Goal: Task Accomplishment & Management: Use online tool/utility

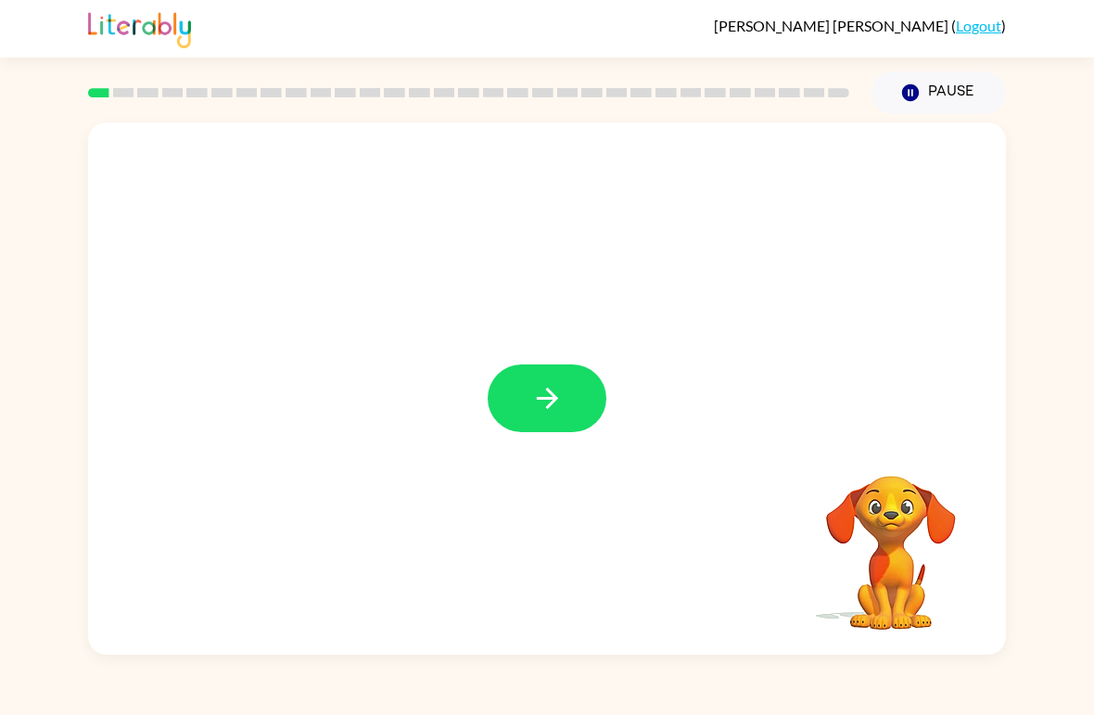
click at [556, 402] on icon "button" at bounding box center [547, 398] width 32 height 32
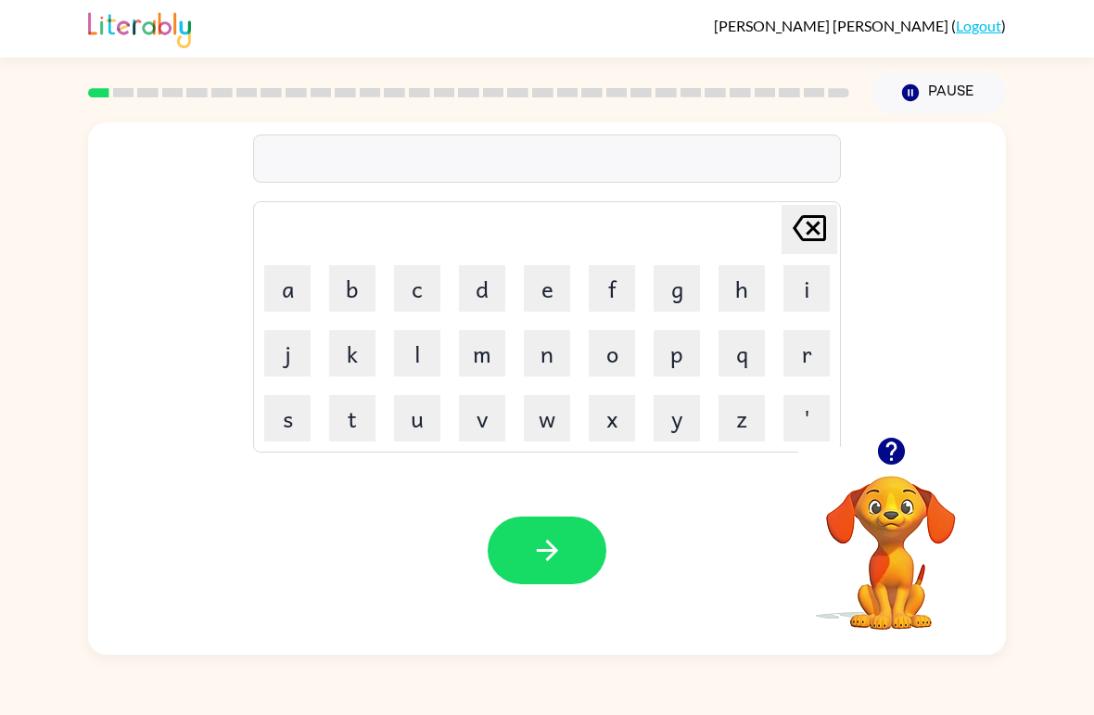
click at [352, 287] on button "b" at bounding box center [352, 288] width 46 height 46
click at [602, 332] on button "o" at bounding box center [612, 353] width 46 height 46
click at [811, 358] on button "r" at bounding box center [807, 353] width 46 height 46
click at [472, 291] on button "d" at bounding box center [482, 288] width 46 height 46
click at [519, 288] on td "e" at bounding box center [547, 288] width 63 height 63
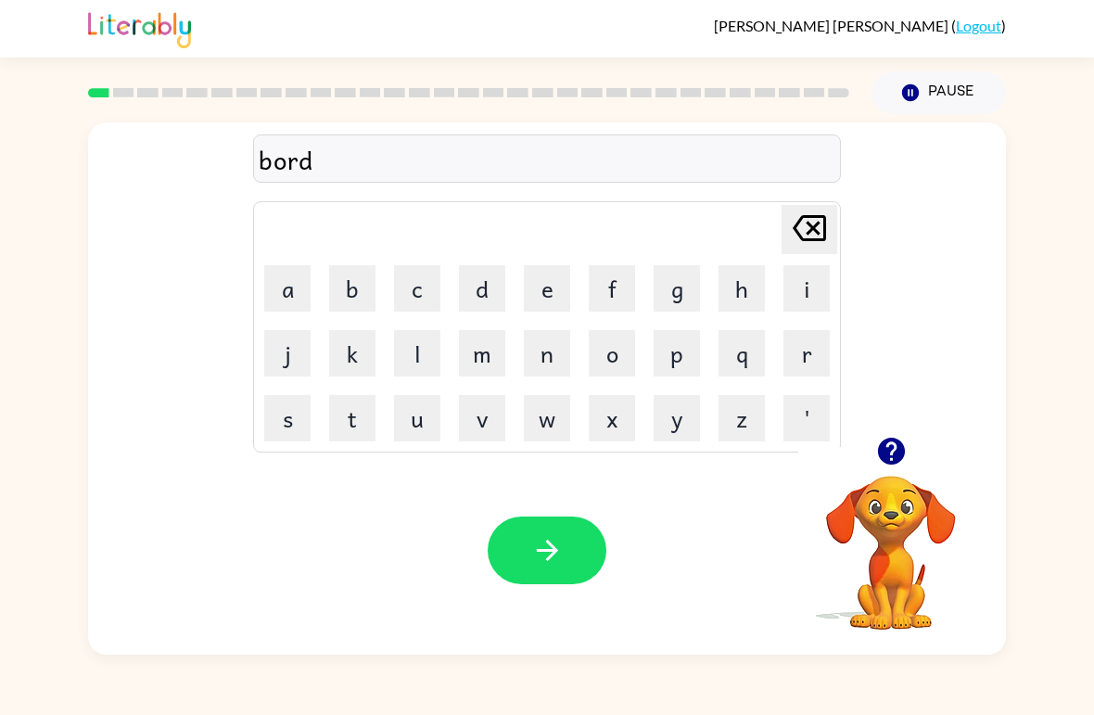
click at [549, 290] on button "e" at bounding box center [547, 288] width 46 height 46
click at [810, 354] on button "r" at bounding box center [807, 353] width 46 height 46
click at [525, 522] on button "button" at bounding box center [547, 551] width 119 height 68
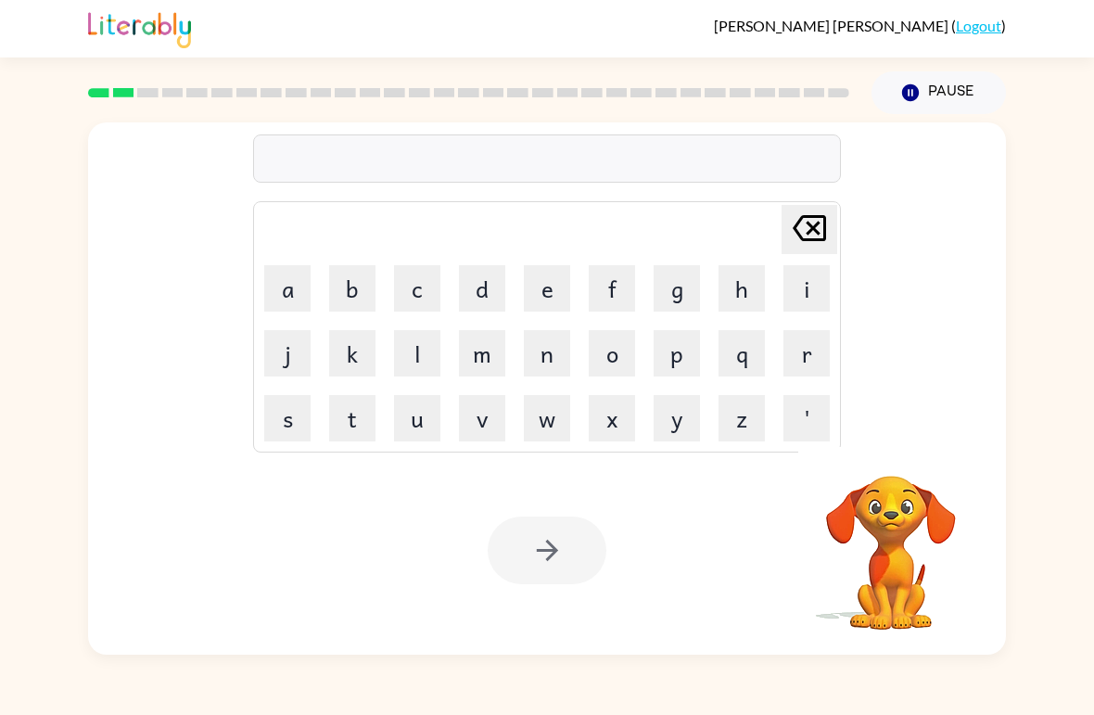
click at [840, 353] on div "[PERSON_NAME] last character input a b c d e f g h i j k l m n o p q r s t u v …" at bounding box center [547, 326] width 588 height 251
click at [806, 354] on button "r" at bounding box center [807, 353] width 46 height 46
click at [893, 491] on video "Your browser must support playing .mp4 files to use Literably. Please try using…" at bounding box center [890, 539] width 185 height 185
click at [614, 373] on button "o" at bounding box center [612, 353] width 46 height 46
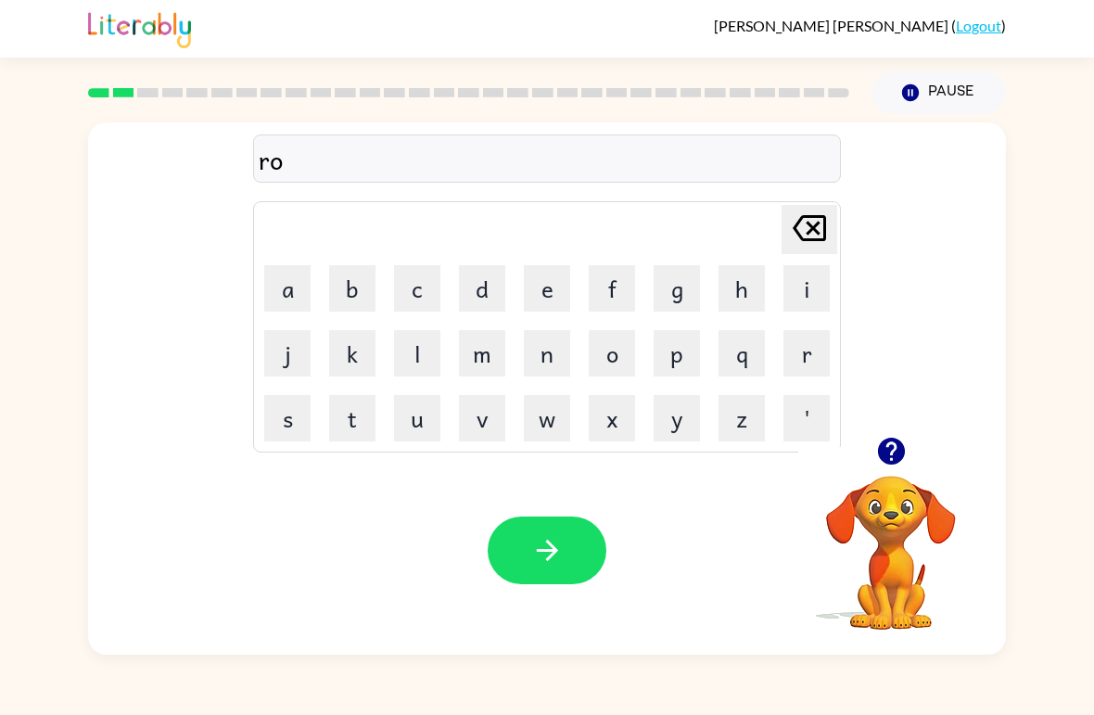
click at [426, 429] on button "u" at bounding box center [417, 418] width 46 height 46
click at [538, 373] on button "n" at bounding box center [547, 353] width 46 height 46
click at [541, 528] on button "button" at bounding box center [547, 551] width 119 height 68
click at [22, 458] on div "[PERSON_NAME] last character input a b c d e f g h i j k l m n o p q r s t u v …" at bounding box center [547, 384] width 1094 height 541
click at [904, 453] on icon "button" at bounding box center [890, 451] width 27 height 27
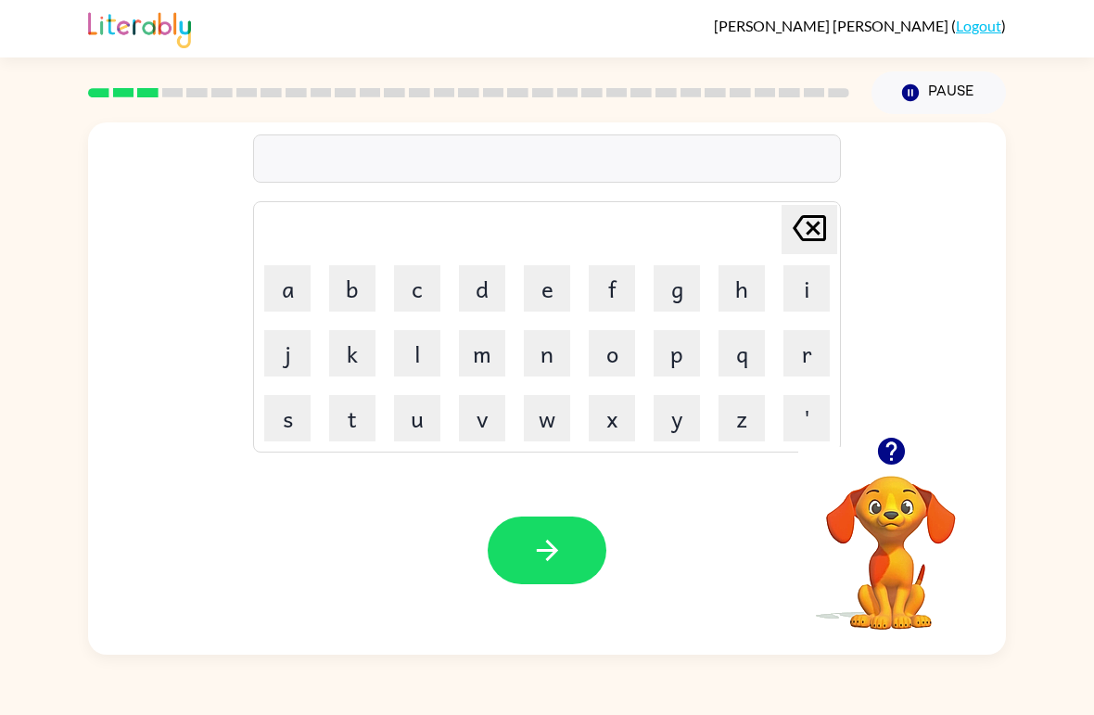
click at [463, 347] on button "m" at bounding box center [482, 353] width 46 height 46
click at [258, 285] on td "a" at bounding box center [287, 288] width 63 height 63
click at [293, 290] on button "a" at bounding box center [287, 288] width 46 height 46
click at [405, 283] on button "c" at bounding box center [417, 288] width 46 height 46
click at [729, 307] on button "h" at bounding box center [742, 288] width 46 height 46
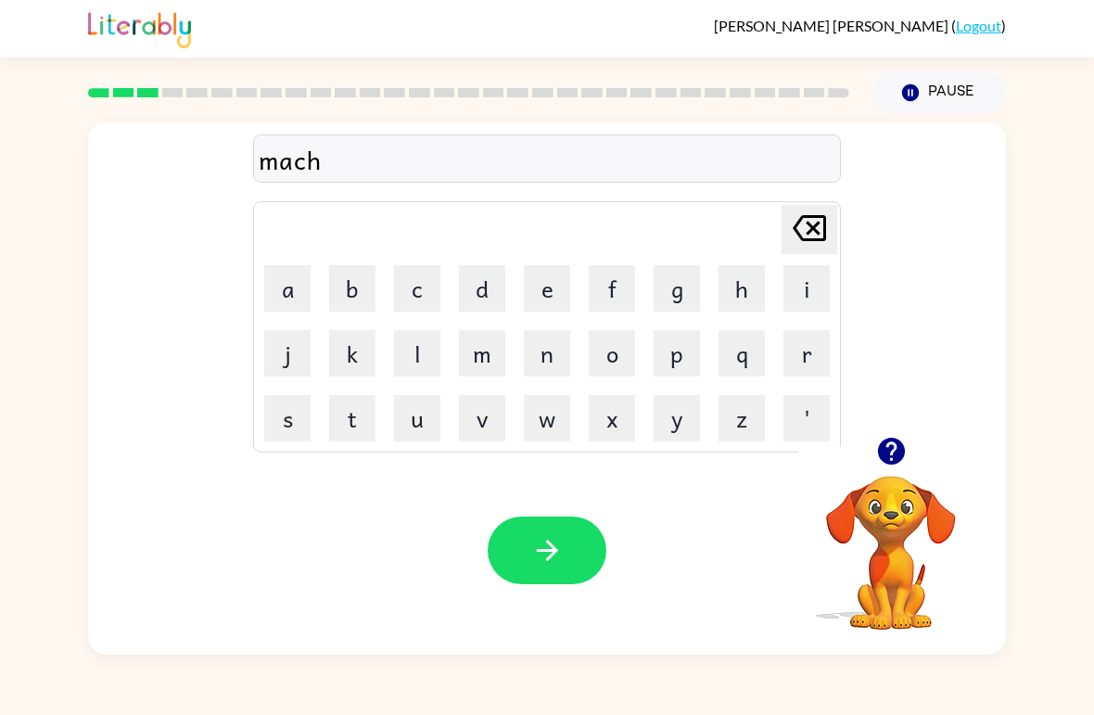
click at [789, 298] on button "i" at bounding box center [807, 288] width 46 height 46
click at [552, 364] on button "n" at bounding box center [547, 353] width 46 height 46
click at [425, 304] on button "c" at bounding box center [417, 288] width 46 height 46
click at [811, 211] on icon "[PERSON_NAME] last character input" at bounding box center [809, 228] width 45 height 45
click at [537, 282] on button "e" at bounding box center [547, 288] width 46 height 46
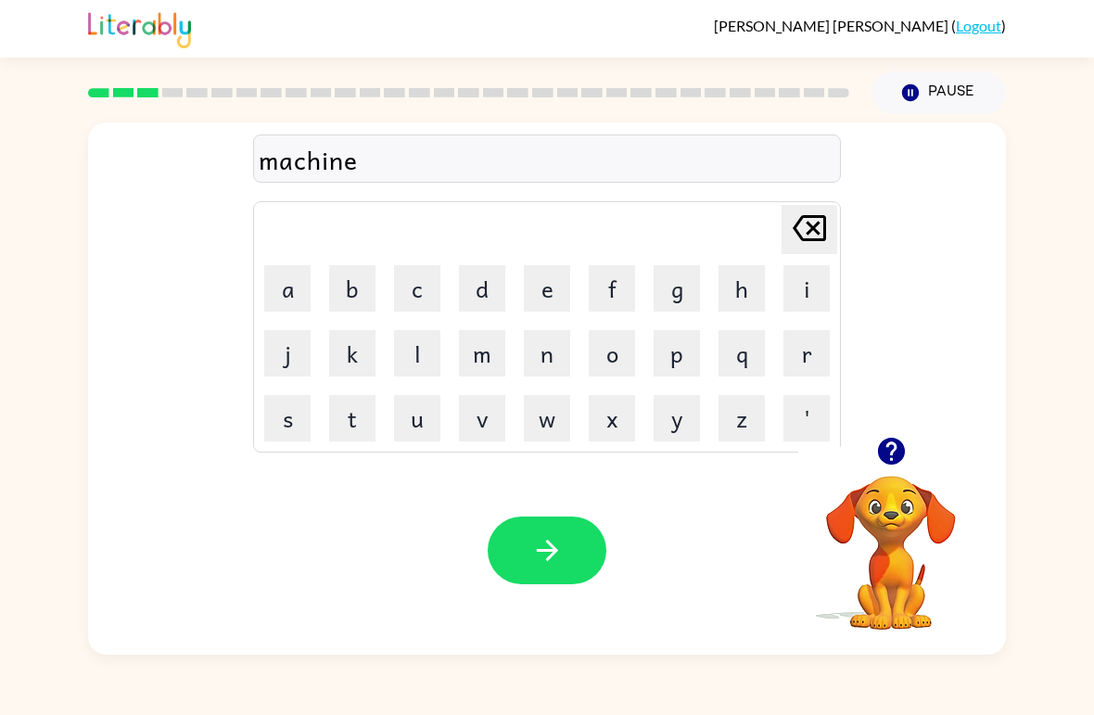
click at [522, 539] on button "button" at bounding box center [547, 551] width 119 height 68
click at [887, 491] on video "Your browser must support playing .mp4 files to use Literably. Please try using…" at bounding box center [890, 539] width 185 height 185
click at [909, 451] on button "button" at bounding box center [891, 451] width 47 height 47
click at [356, 454] on div "Your browser must support playing .mp4 files to use Literably. Please try using…" at bounding box center [547, 550] width 918 height 209
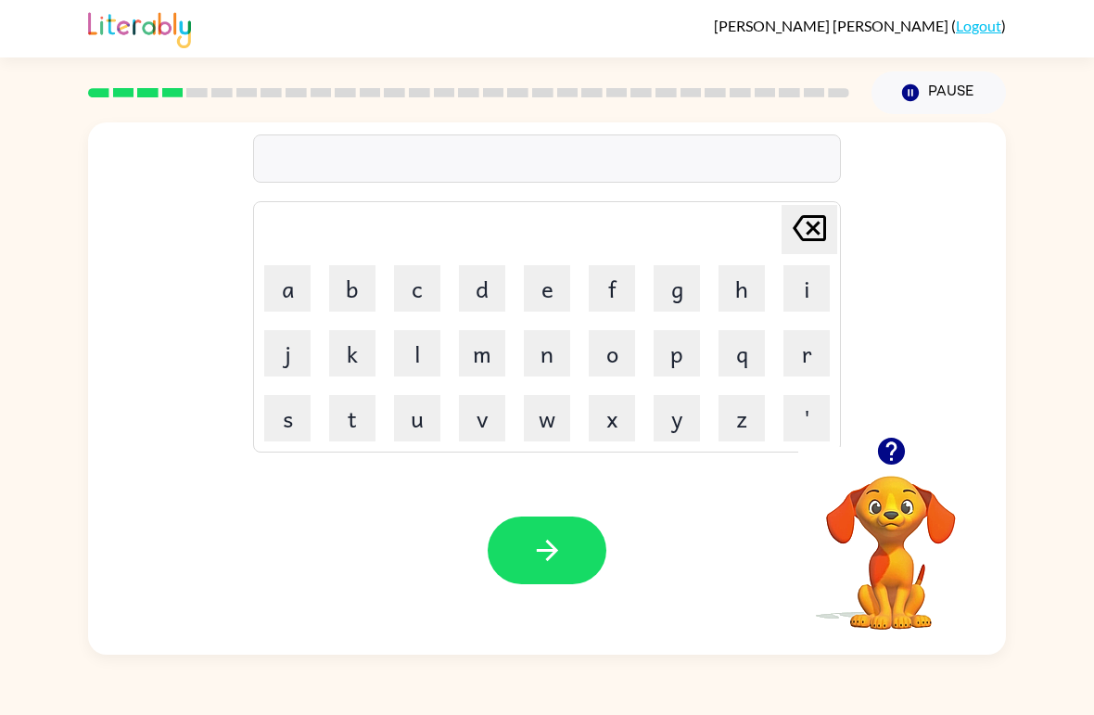
click at [354, 422] on button "t" at bounding box center [352, 418] width 46 height 46
click at [810, 350] on button "r" at bounding box center [807, 353] width 46 height 46
click at [277, 293] on button "a" at bounding box center [287, 288] width 46 height 46
click at [797, 299] on button "i" at bounding box center [807, 288] width 46 height 46
click at [564, 361] on button "n" at bounding box center [547, 353] width 46 height 46
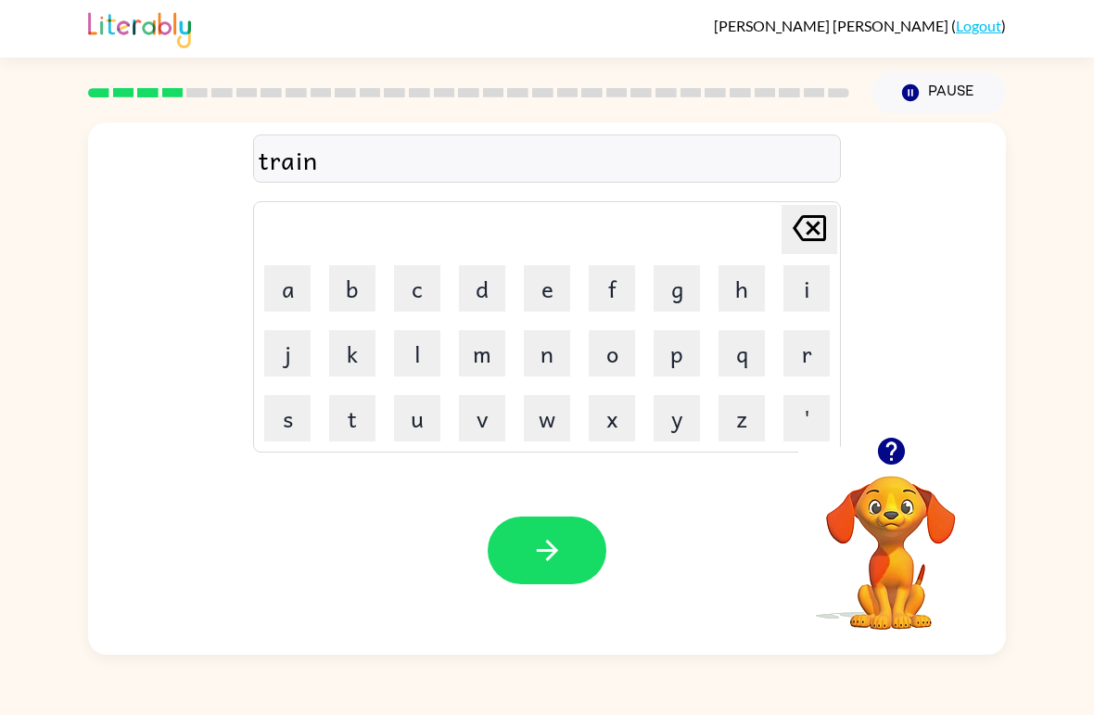
click at [546, 514] on div "Your browser must support playing .mp4 files to use Literably. Please try using…" at bounding box center [547, 550] width 918 height 209
click at [560, 553] on icon "button" at bounding box center [547, 550] width 32 height 32
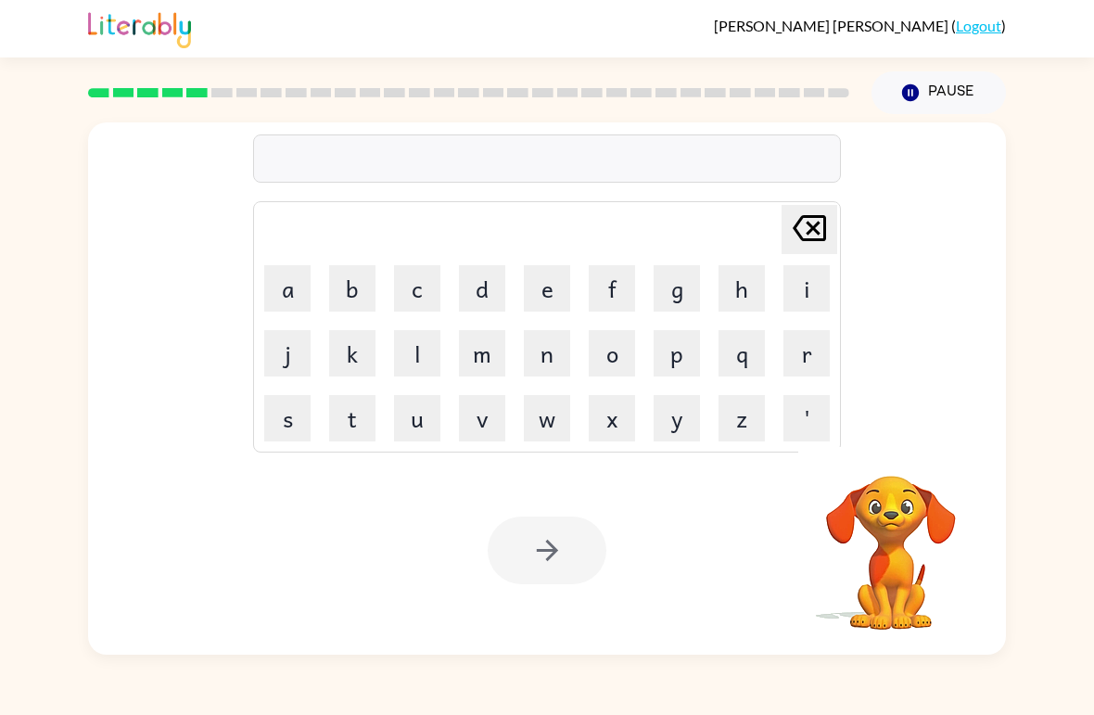
click at [479, 288] on button "d" at bounding box center [482, 288] width 46 height 46
click at [524, 296] on button "e" at bounding box center [547, 288] width 46 height 46
click at [596, 287] on button "f" at bounding box center [612, 288] width 46 height 46
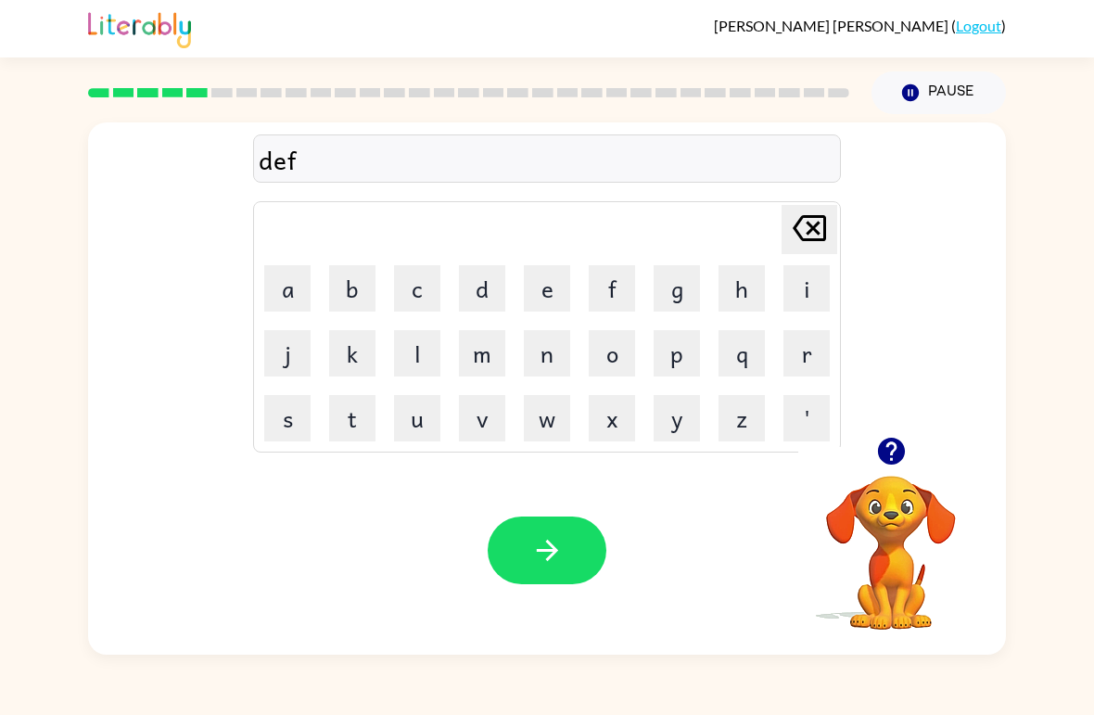
click at [549, 299] on button "e" at bounding box center [547, 288] width 46 height 46
click at [566, 351] on button "n" at bounding box center [547, 353] width 46 height 46
click at [420, 307] on button "c" at bounding box center [417, 288] width 46 height 46
click at [542, 292] on button "e" at bounding box center [547, 288] width 46 height 46
click at [488, 438] on button "v" at bounding box center [482, 418] width 46 height 46
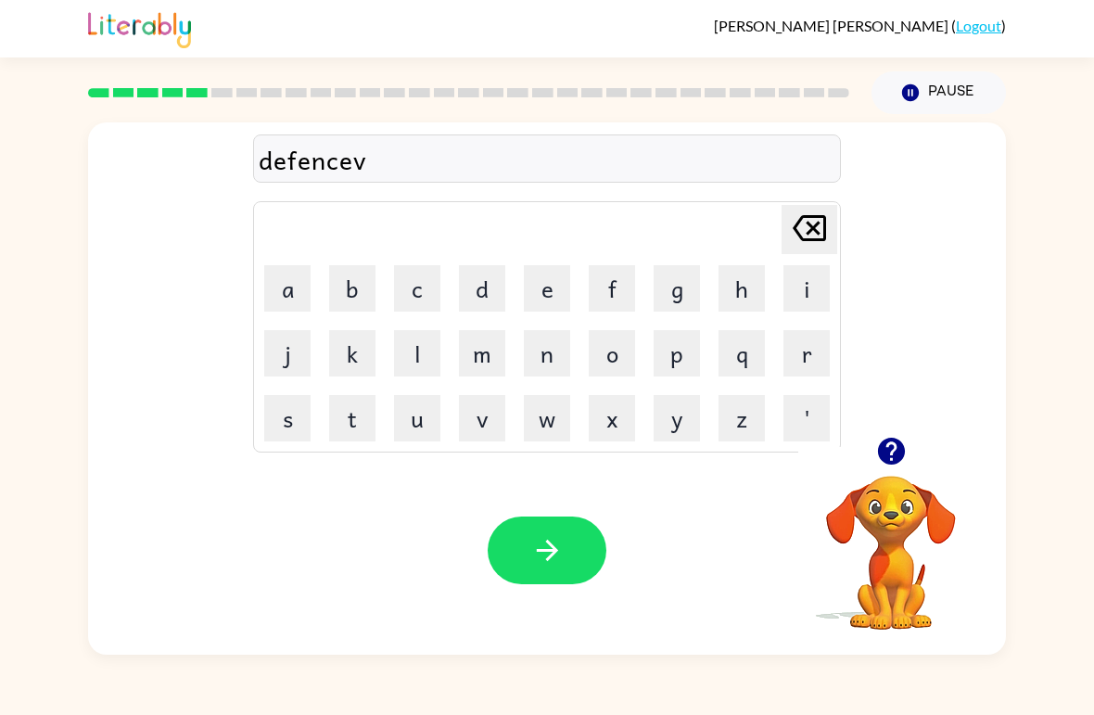
click at [528, 287] on button "e" at bounding box center [547, 288] width 46 height 46
click at [515, 563] on button "button" at bounding box center [547, 551] width 119 height 68
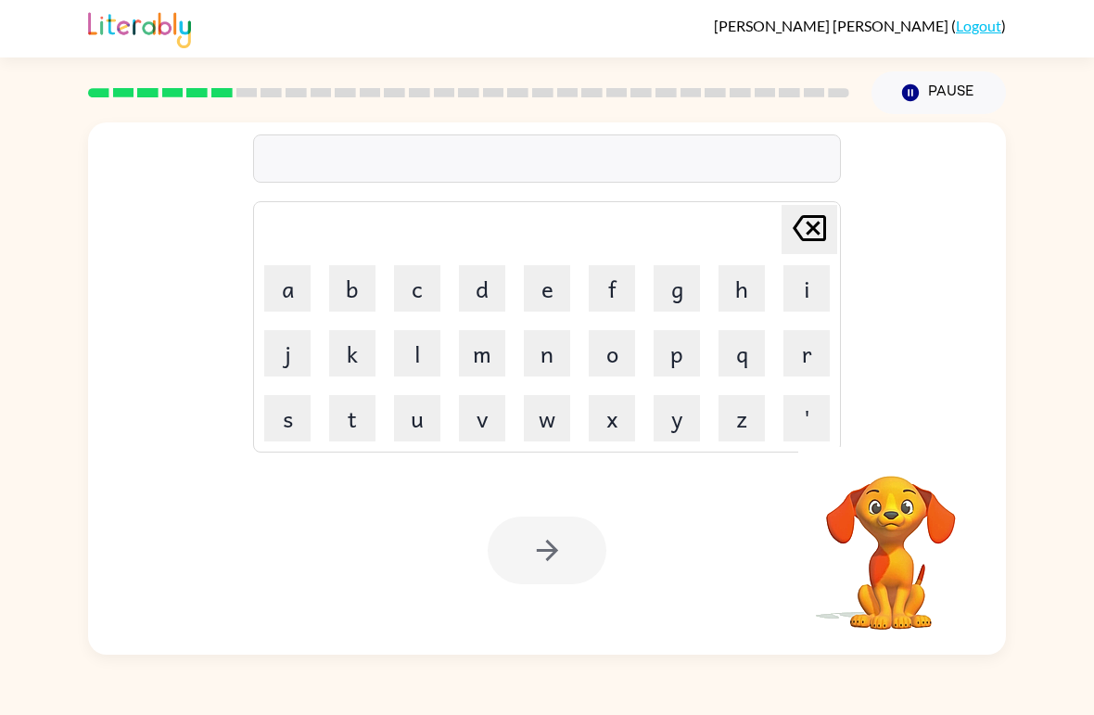
click at [498, 424] on button "v" at bounding box center [482, 418] width 46 height 46
click at [293, 296] on button "a" at bounding box center [287, 288] width 46 height 46
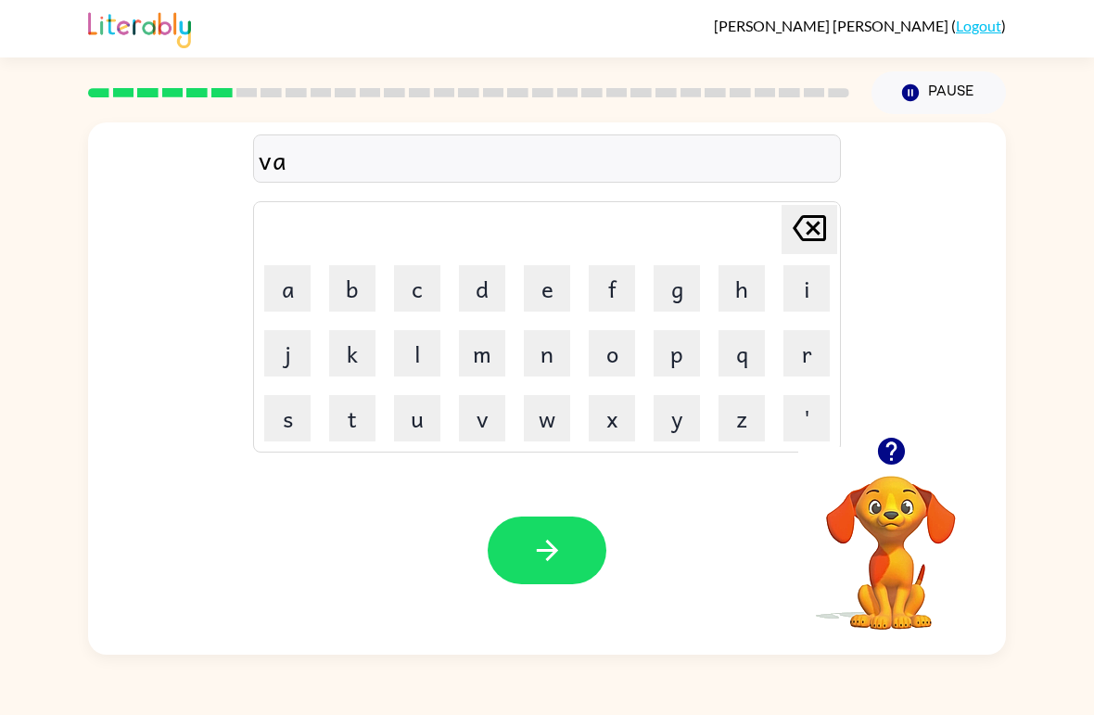
click at [415, 301] on button "c" at bounding box center [417, 288] width 46 height 46
click at [287, 287] on button "a" at bounding box center [287, 288] width 46 height 46
click at [364, 423] on button "t" at bounding box center [352, 418] width 46 height 46
click at [816, 292] on button "i" at bounding box center [807, 288] width 46 height 46
click at [615, 369] on button "o" at bounding box center [612, 353] width 46 height 46
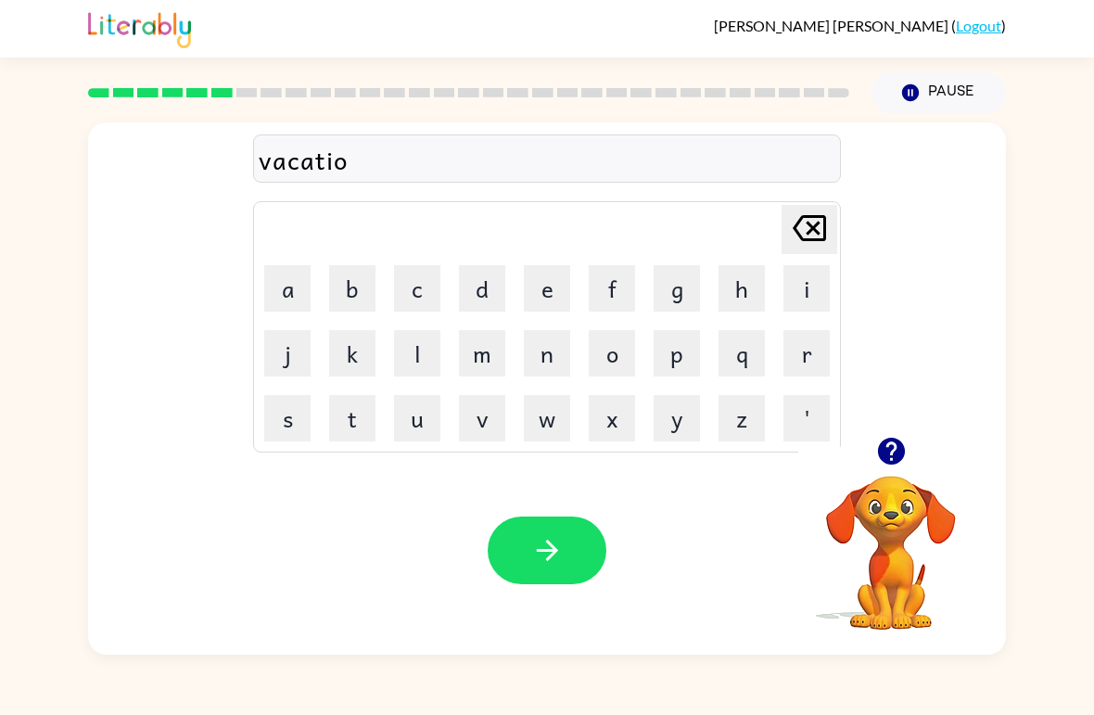
click at [543, 362] on button "n" at bounding box center [547, 353] width 46 height 46
click at [550, 544] on icon "button" at bounding box center [546, 550] width 21 height 21
click at [935, 462] on div at bounding box center [890, 451] width 185 height 47
click at [889, 453] on icon "button" at bounding box center [890, 451] width 27 height 27
click at [683, 346] on button "p" at bounding box center [677, 353] width 46 height 46
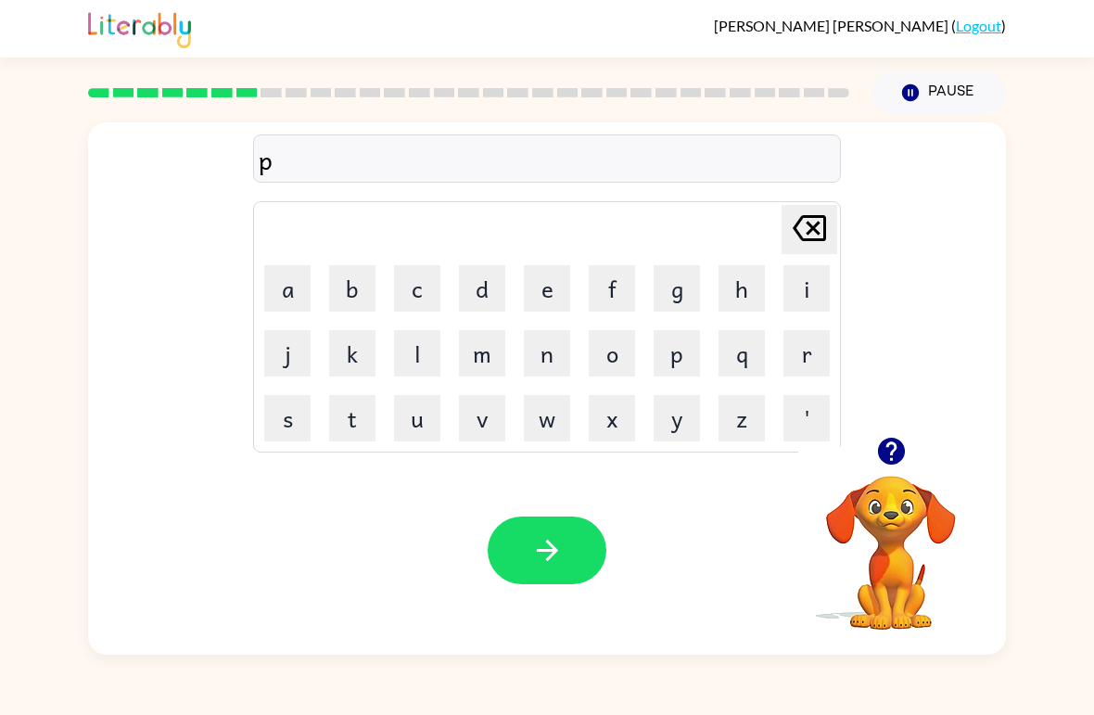
click at [413, 415] on button "u" at bounding box center [417, 418] width 46 height 46
click at [475, 308] on button "d" at bounding box center [482, 288] width 46 height 46
click at [415, 367] on button "l" at bounding box center [417, 353] width 46 height 46
click at [548, 304] on button "e" at bounding box center [547, 288] width 46 height 46
click at [507, 539] on button "button" at bounding box center [547, 551] width 119 height 68
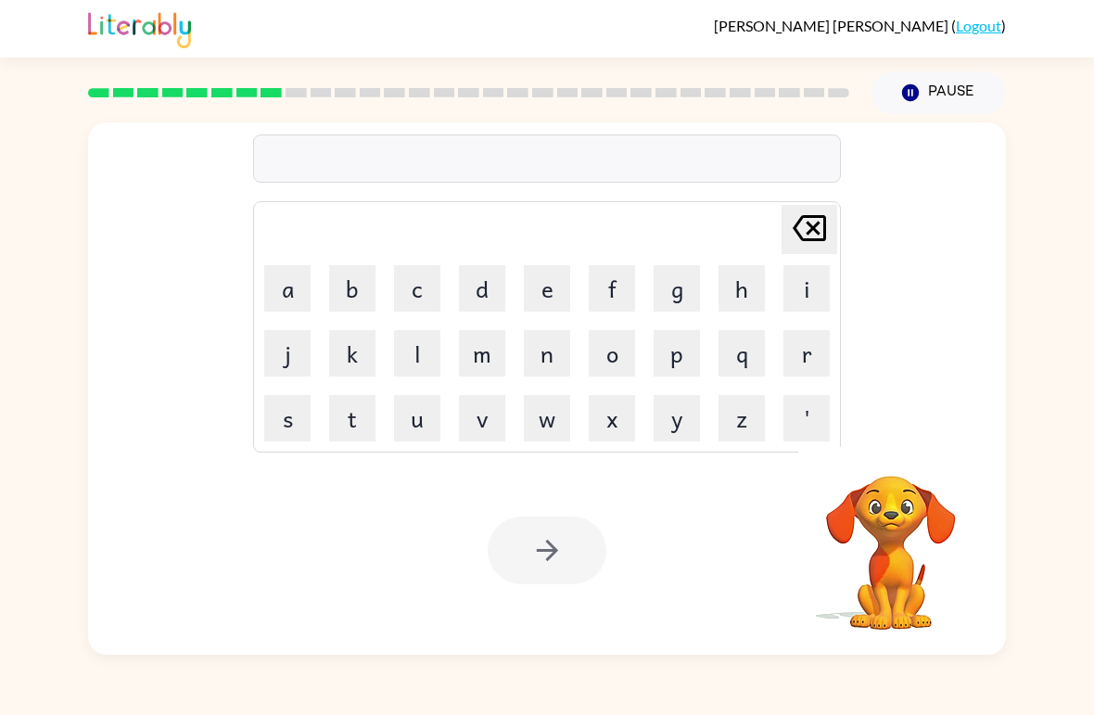
click at [61, 28] on div "[PERSON_NAME] ( Logout )" at bounding box center [547, 28] width 1094 height 57
click at [503, 348] on button "m" at bounding box center [482, 353] width 46 height 46
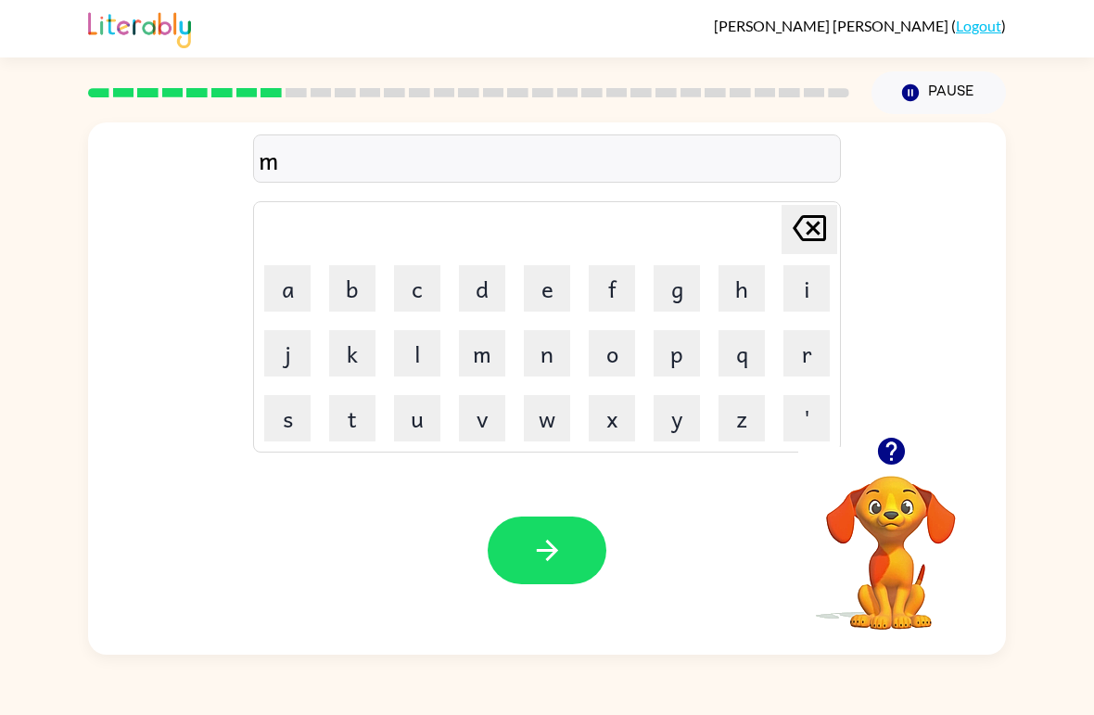
click at [819, 284] on button "i" at bounding box center [807, 288] width 46 height 46
click at [828, 364] on button "r" at bounding box center [807, 353] width 46 height 46
click at [303, 305] on button "a" at bounding box center [287, 288] width 46 height 46
click at [682, 287] on button "g" at bounding box center [677, 288] width 46 height 46
click at [420, 358] on button "l" at bounding box center [417, 353] width 46 height 46
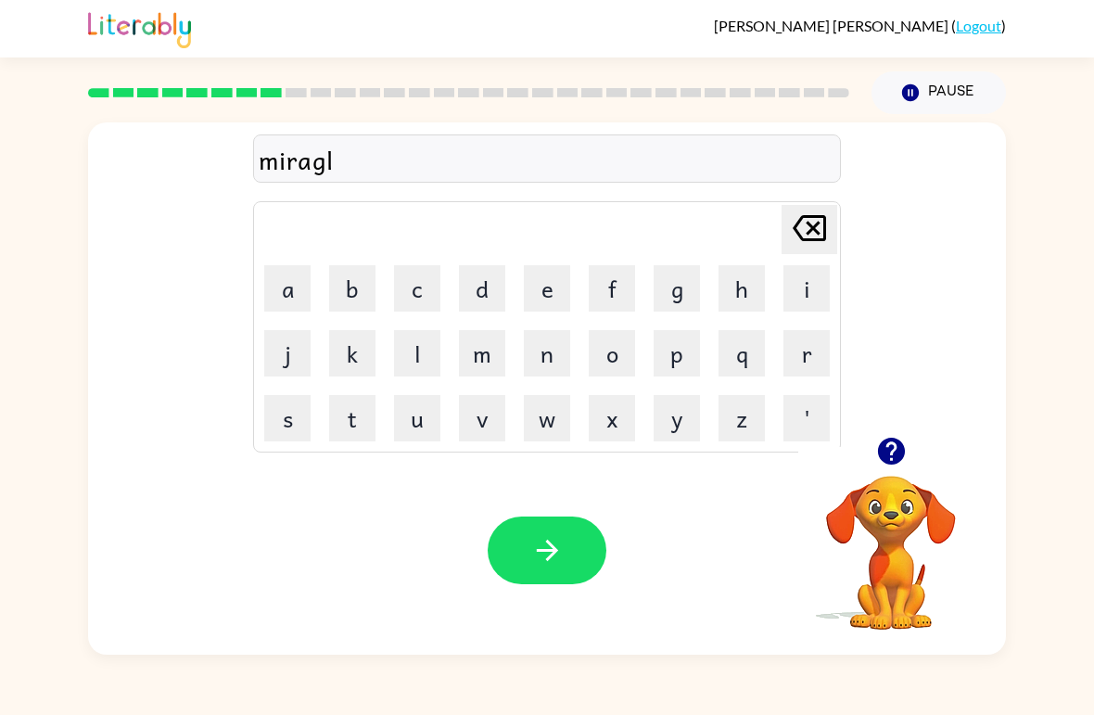
click at [624, 363] on button "o" at bounding box center [612, 353] width 46 height 46
click at [539, 518] on button "button" at bounding box center [547, 551] width 119 height 68
click at [859, 513] on video "Your browser must support playing .mp4 files to use Literably. Please try using…" at bounding box center [890, 539] width 185 height 185
click at [900, 455] on icon "button" at bounding box center [890, 451] width 27 height 27
click at [479, 351] on button "m" at bounding box center [482, 353] width 46 height 46
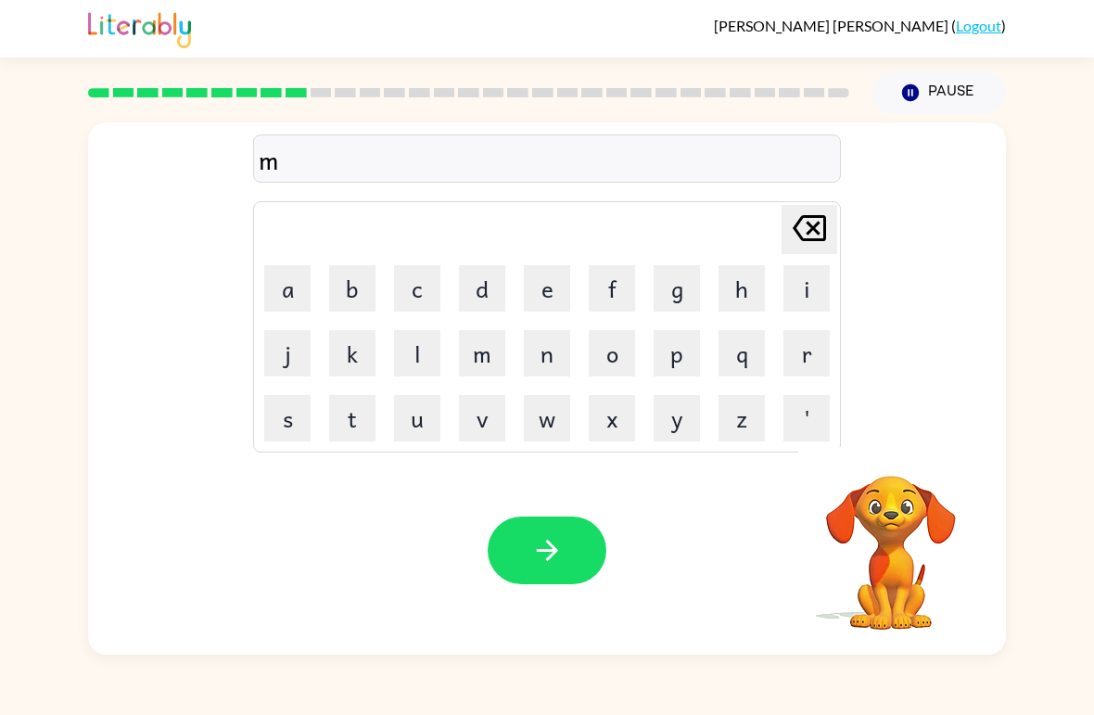
click at [801, 285] on button "i" at bounding box center [807, 288] width 46 height 46
click at [487, 275] on button "d" at bounding box center [482, 288] width 46 height 46
click at [556, 361] on button "n" at bounding box center [547, 353] width 46 height 46
click at [802, 236] on icon "[PERSON_NAME] last character input" at bounding box center [809, 228] width 45 height 45
click at [482, 358] on button "m" at bounding box center [482, 353] width 46 height 46
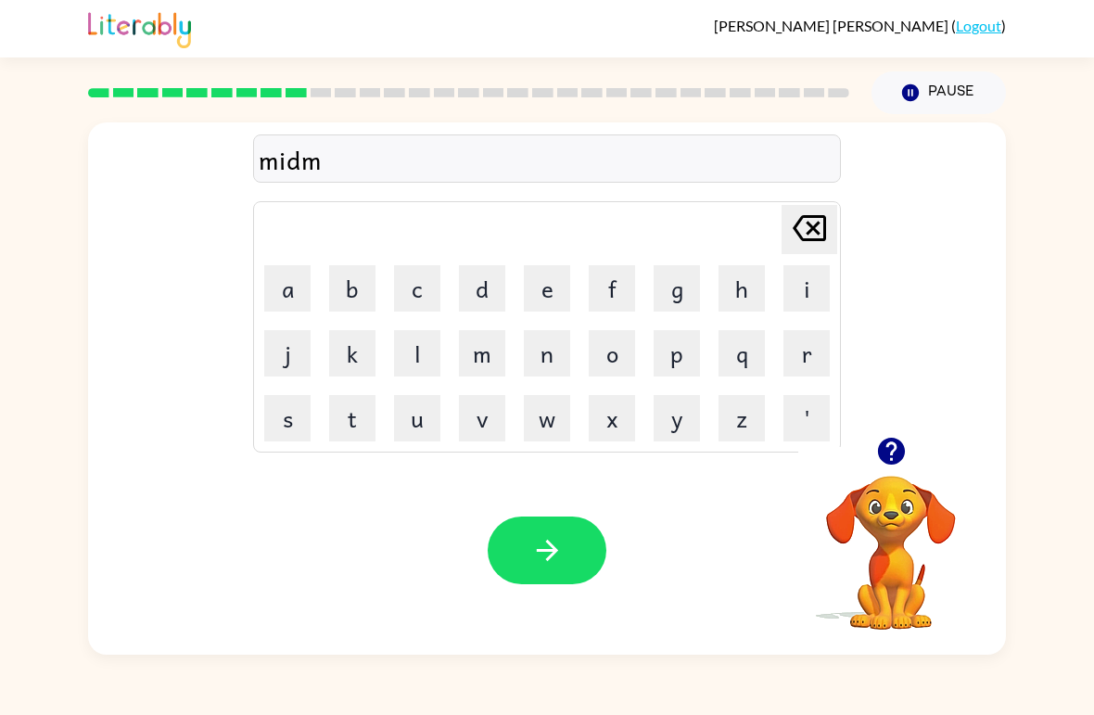
click at [632, 371] on button "o" at bounding box center [612, 353] width 46 height 46
click at [792, 364] on button "r" at bounding box center [807, 353] width 46 height 46
click at [540, 346] on button "n" at bounding box center [547, 353] width 46 height 46
click at [819, 293] on button "i" at bounding box center [807, 288] width 46 height 46
click at [546, 351] on button "n" at bounding box center [547, 353] width 46 height 46
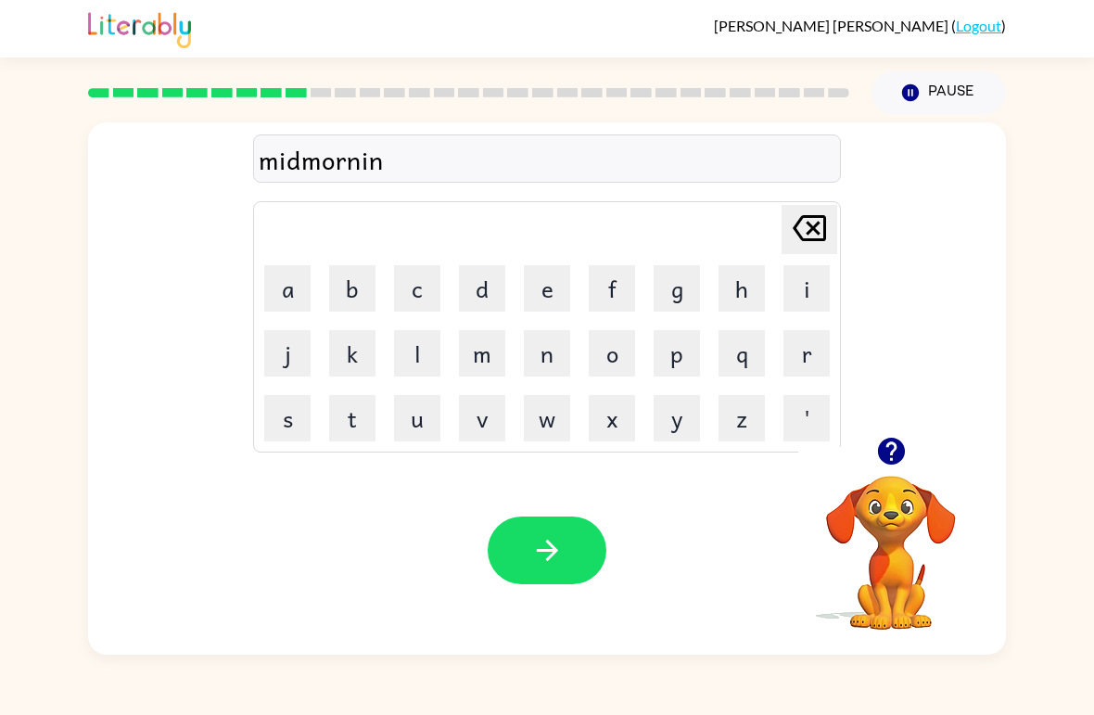
click at [670, 288] on button "g" at bounding box center [677, 288] width 46 height 46
click at [519, 531] on button "button" at bounding box center [547, 551] width 119 height 68
click at [887, 474] on button "button" at bounding box center [891, 451] width 47 height 47
click at [484, 288] on button "d" at bounding box center [482, 288] width 46 height 46
click at [801, 281] on button "i" at bounding box center [807, 288] width 46 height 46
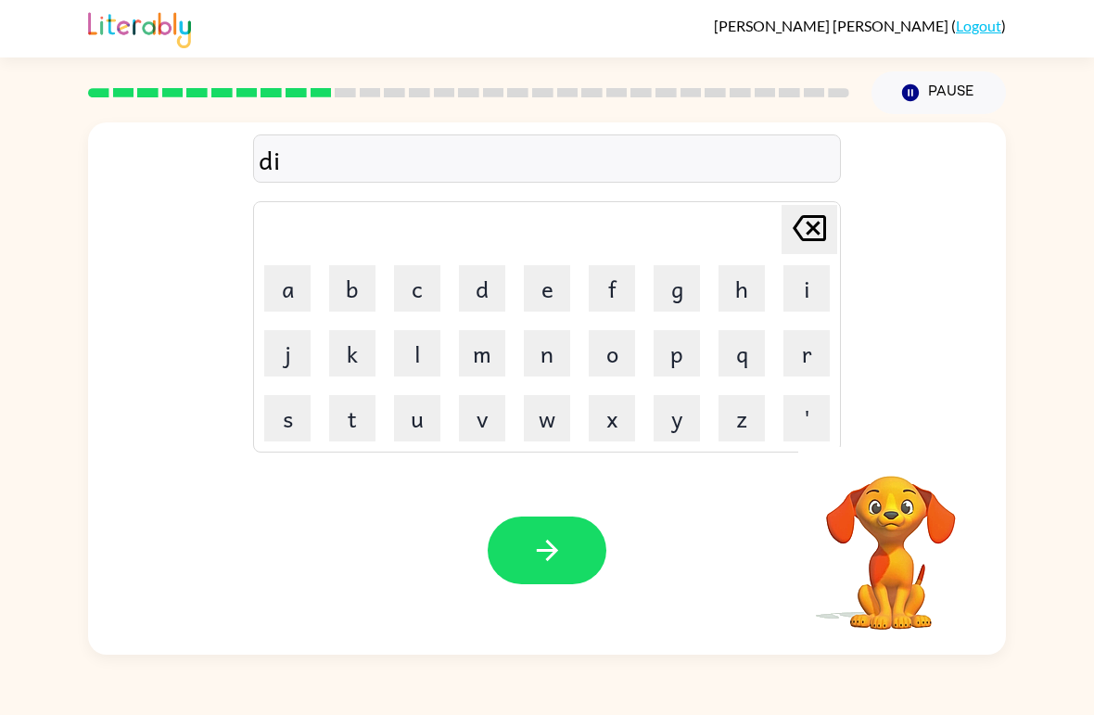
click at [291, 435] on button "s" at bounding box center [287, 418] width 46 height 46
click at [346, 403] on button "t" at bounding box center [352, 418] width 46 height 46
click at [804, 353] on button "r" at bounding box center [807, 353] width 46 height 46
click at [629, 351] on button "o" at bounding box center [612, 353] width 46 height 46
click at [287, 437] on button "s" at bounding box center [287, 418] width 46 height 46
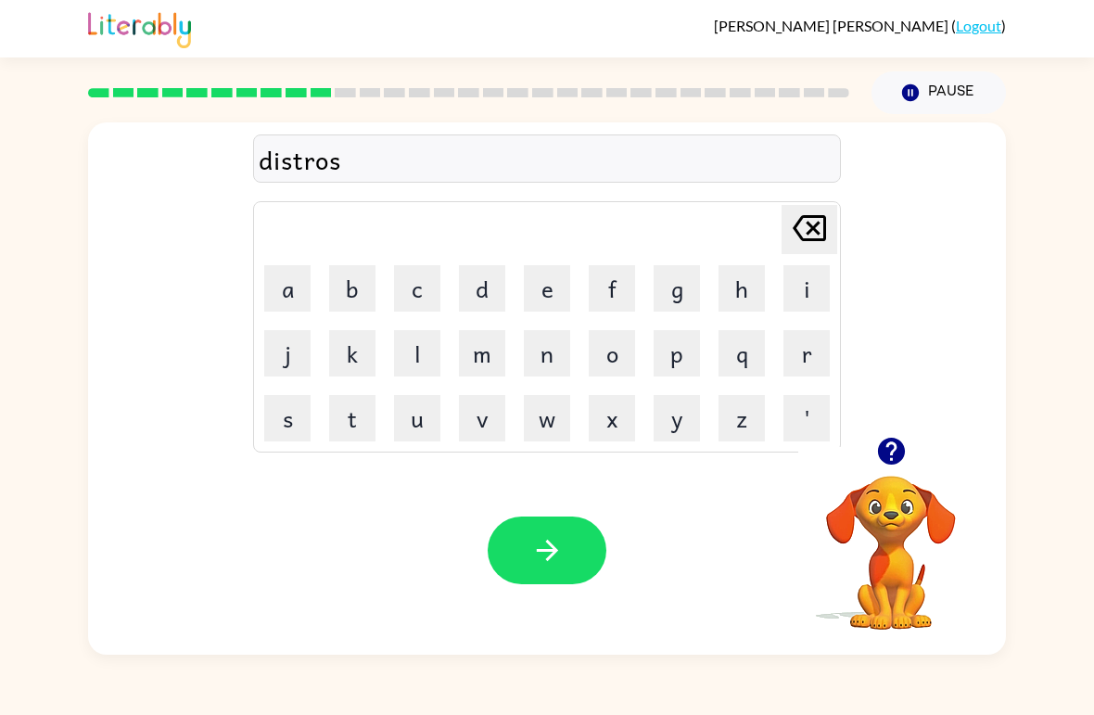
click at [347, 408] on button "t" at bounding box center [352, 418] width 46 height 46
